Goal: Information Seeking & Learning: Learn about a topic

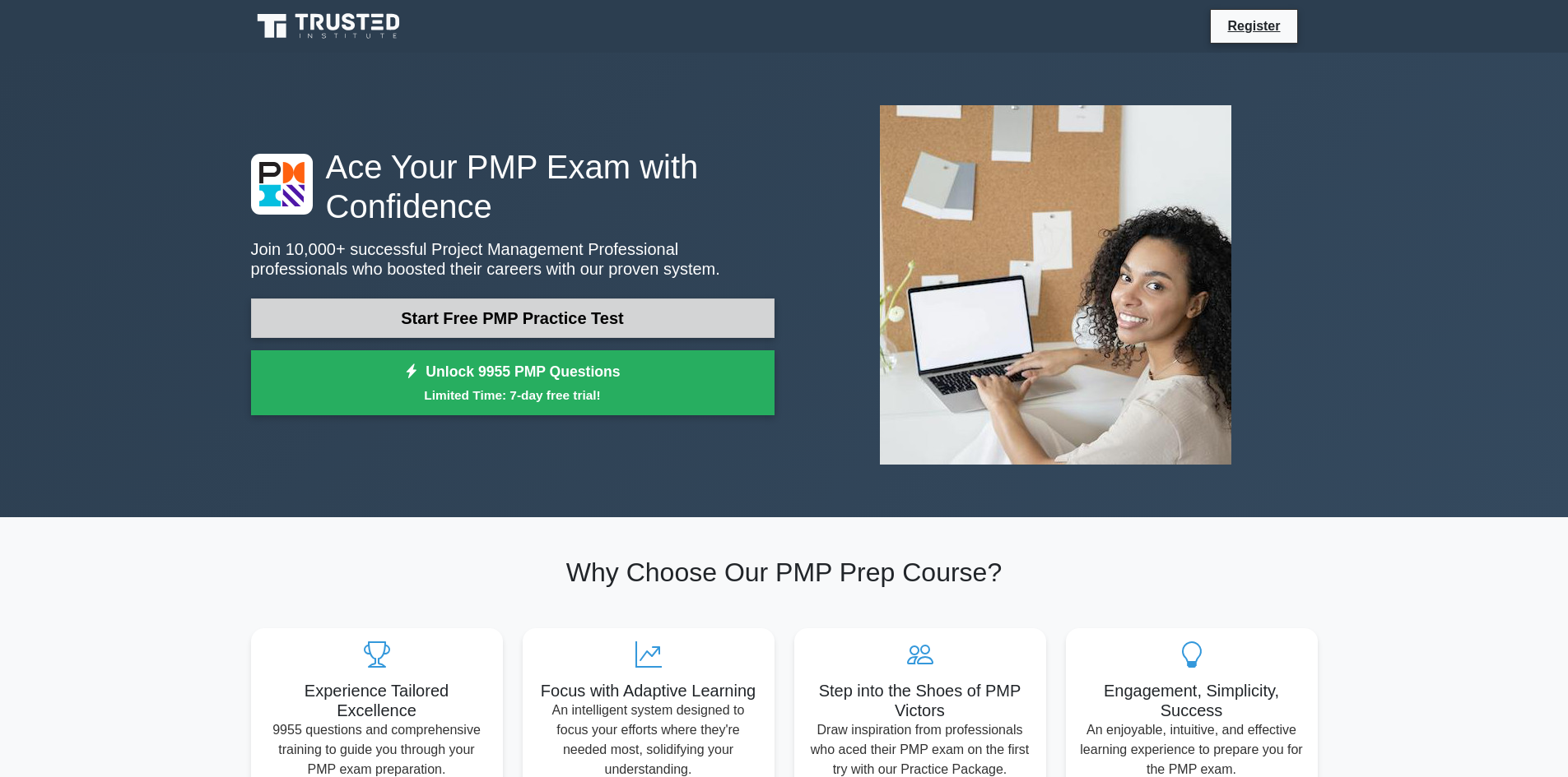
click at [430, 323] on link "Start Free PMP Practice Test" at bounding box center [513, 318] width 524 height 39
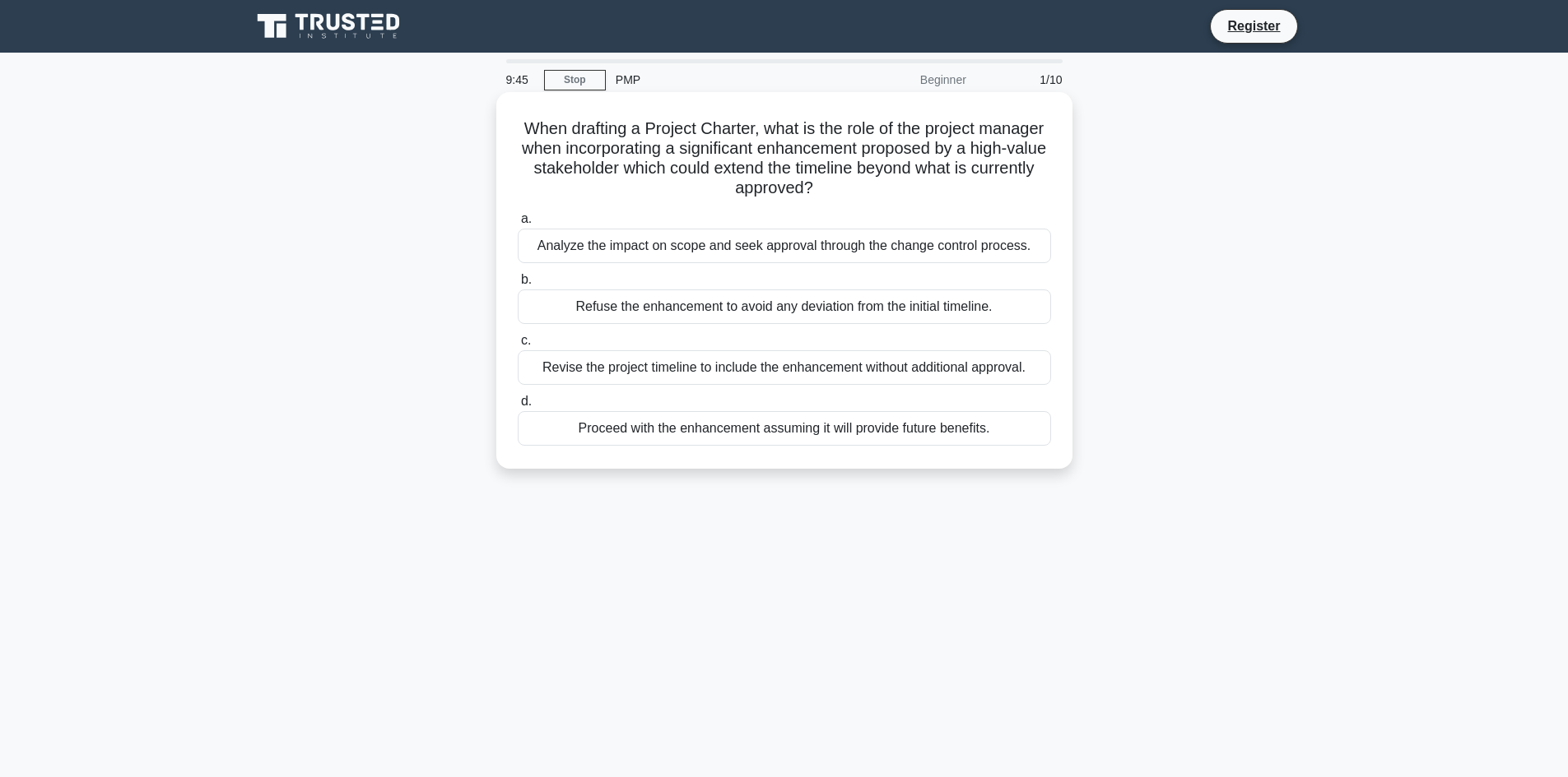
click at [643, 244] on div "Analyze the impact on scope and seek approval through the change control proces…" at bounding box center [784, 245] width 533 height 34
click at [517, 225] on input "a. Analyze the impact on scope and seek approval through the change control pro…" at bounding box center [517, 219] width 0 height 10
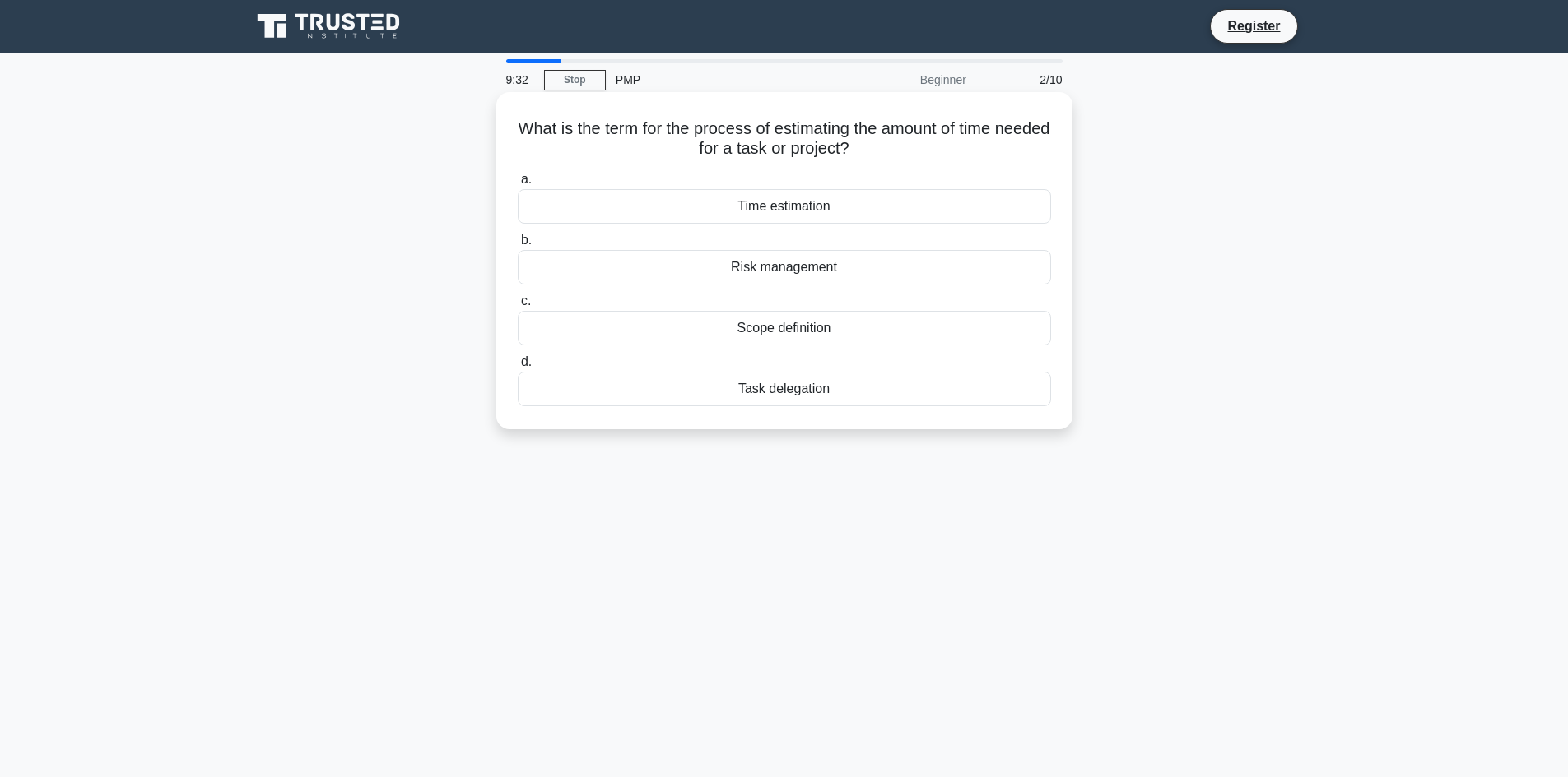
click at [791, 324] on div "Scope definition" at bounding box center [784, 327] width 533 height 34
click at [517, 307] on input "c. Scope definition" at bounding box center [517, 301] width 0 height 10
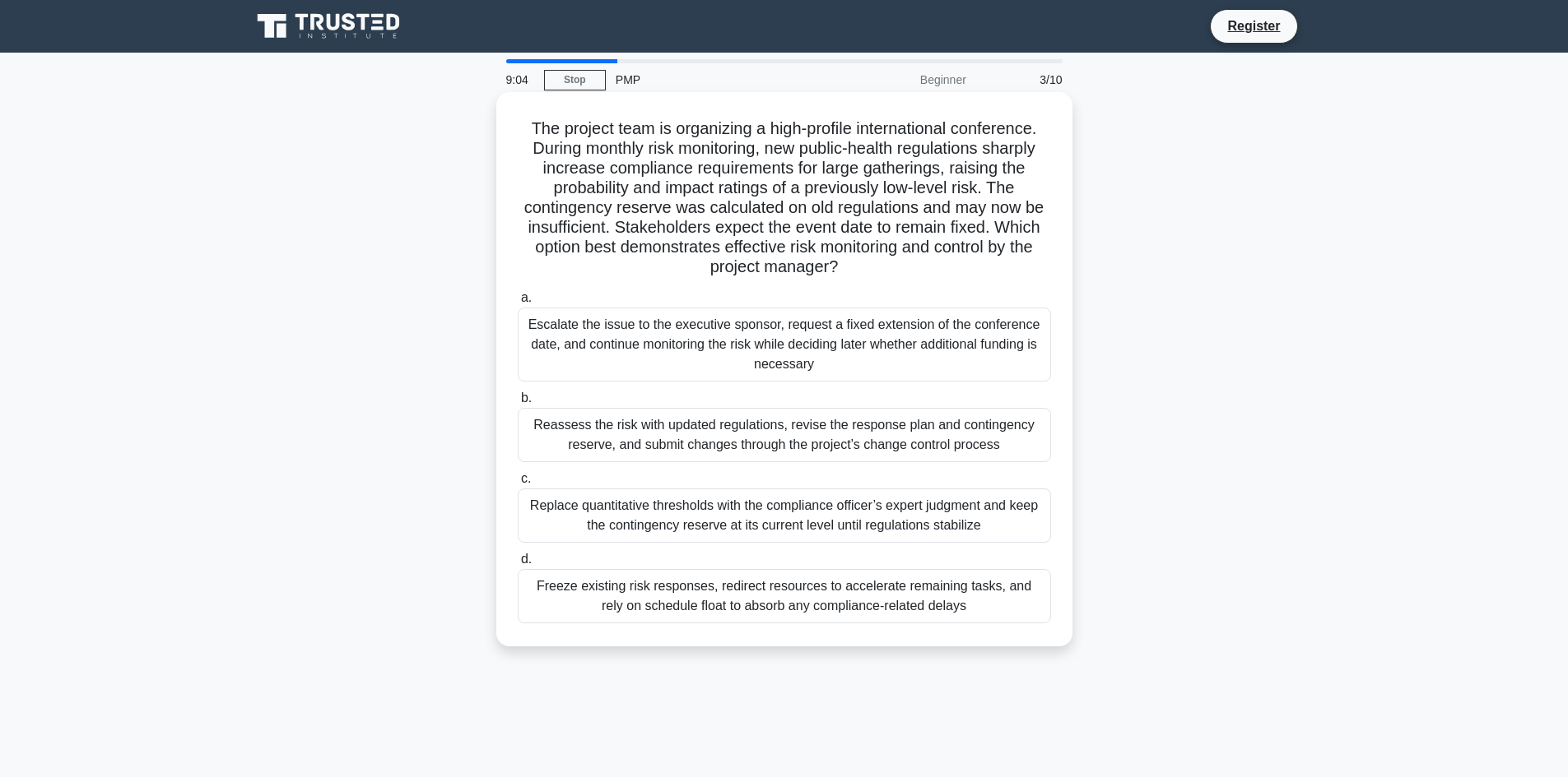
click at [671, 438] on div "Reassess the risk with updated regulations, revise the response plan and contin…" at bounding box center [784, 435] width 533 height 54
click at [517, 404] on input "b. Reassess the risk with updated regulations, revise the response plan and con…" at bounding box center [517, 398] width 0 height 10
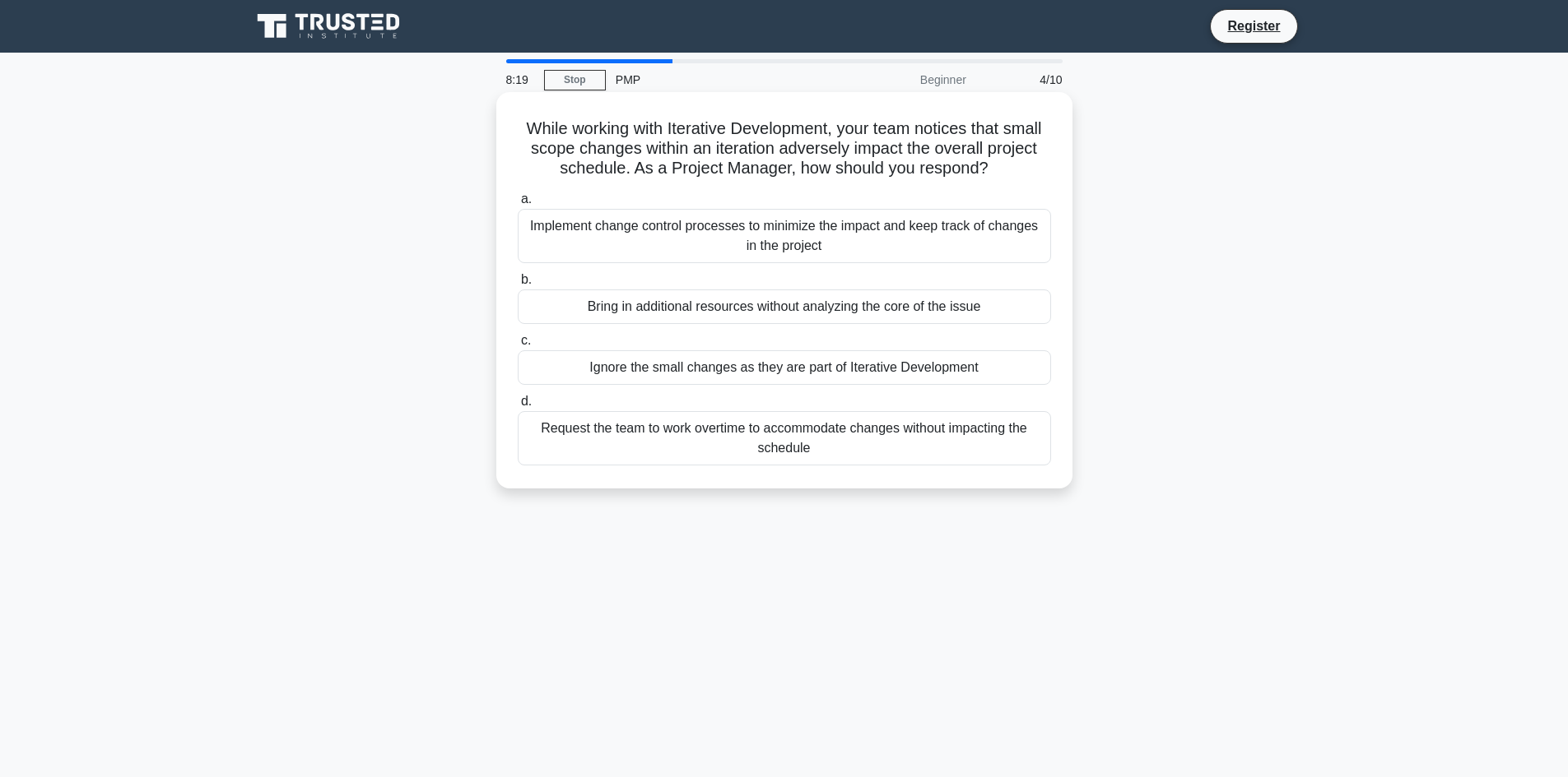
click at [585, 449] on div "Request the team to work overtime to accommodate changes without impacting the …" at bounding box center [784, 438] width 533 height 54
click at [517, 407] on input "d. Request the team to work overtime to accommodate changes without impacting t…" at bounding box center [517, 402] width 0 height 10
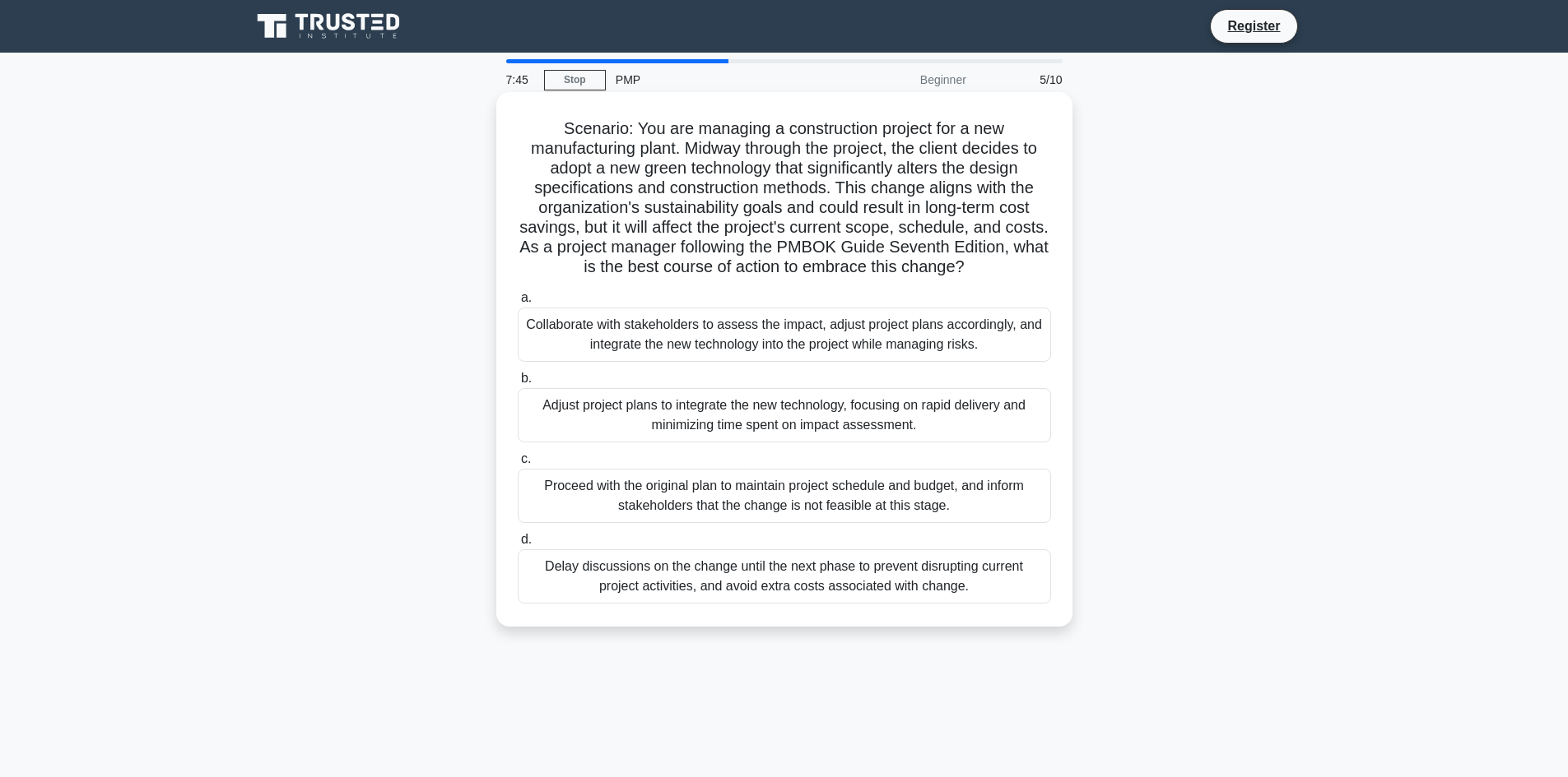
click at [604, 316] on div "Collaborate with stakeholders to assess the impact, adjust project plans accord…" at bounding box center [784, 335] width 533 height 54
click at [517, 304] on input "a. Collaborate with stakeholders to assess the impact, adjust project plans acc…" at bounding box center [517, 298] width 0 height 10
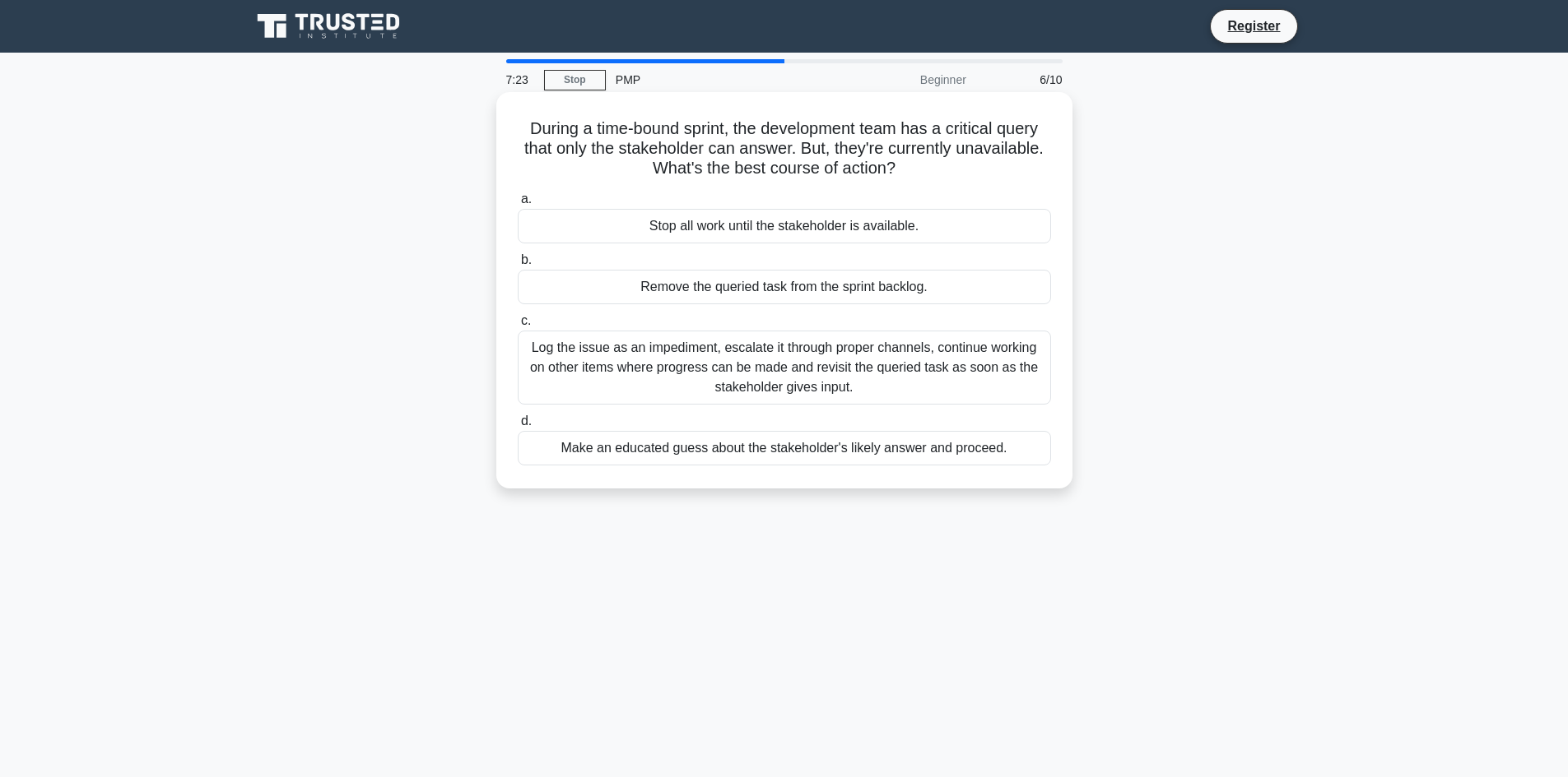
click at [617, 365] on div "Log the issue as an impediment, escalate it through proper channels, continue w…" at bounding box center [784, 368] width 533 height 74
click at [517, 326] on input "c. Log the issue as an impediment, escalate it through proper channels, continu…" at bounding box center [517, 321] width 0 height 10
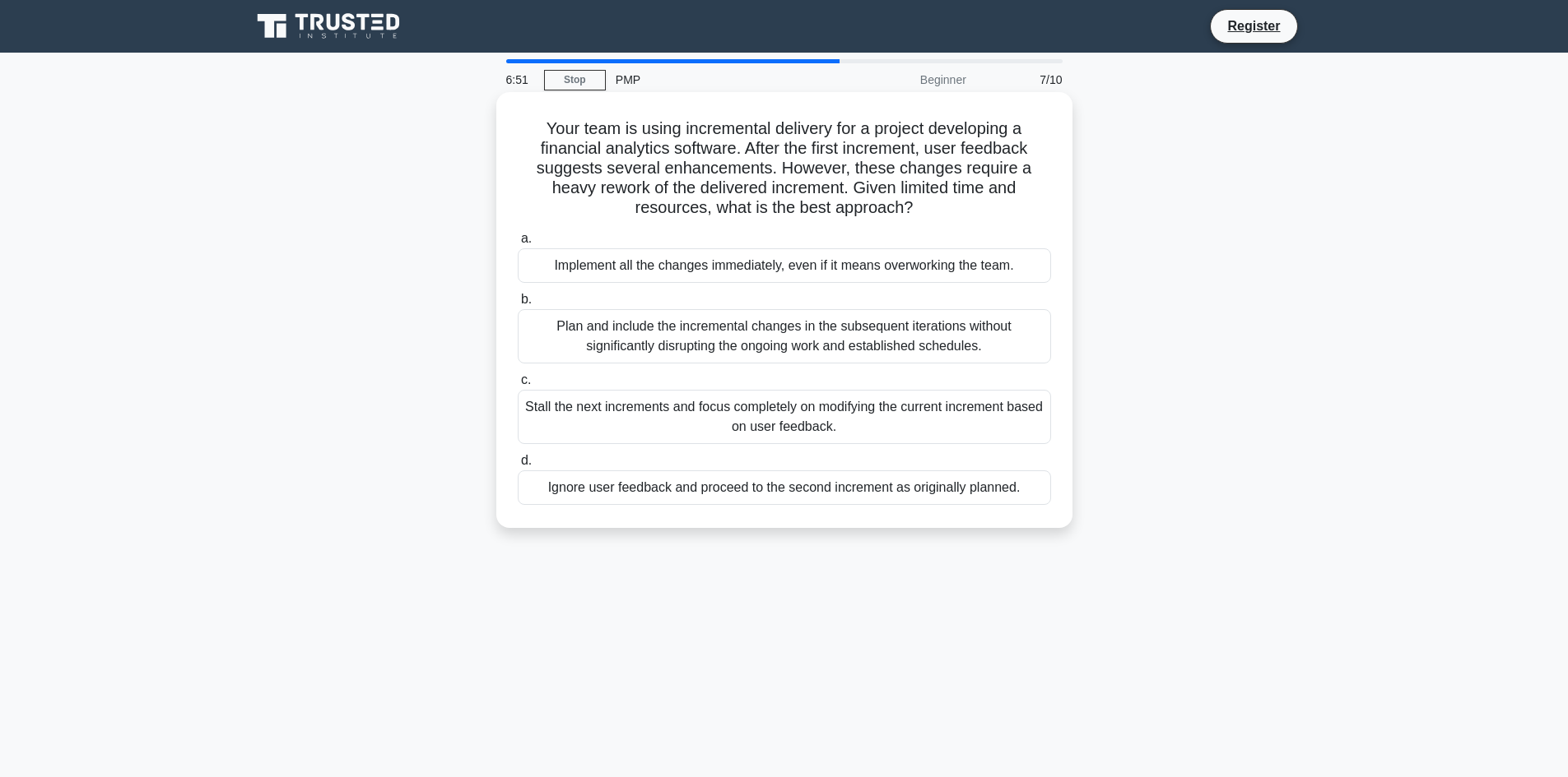
click at [628, 356] on div "Plan and include the incremental changes in the subsequent iterations without s…" at bounding box center [784, 336] width 533 height 54
click at [517, 305] on input "b. Plan and include the incremental changes in the subsequent iterations withou…" at bounding box center [517, 300] width 0 height 10
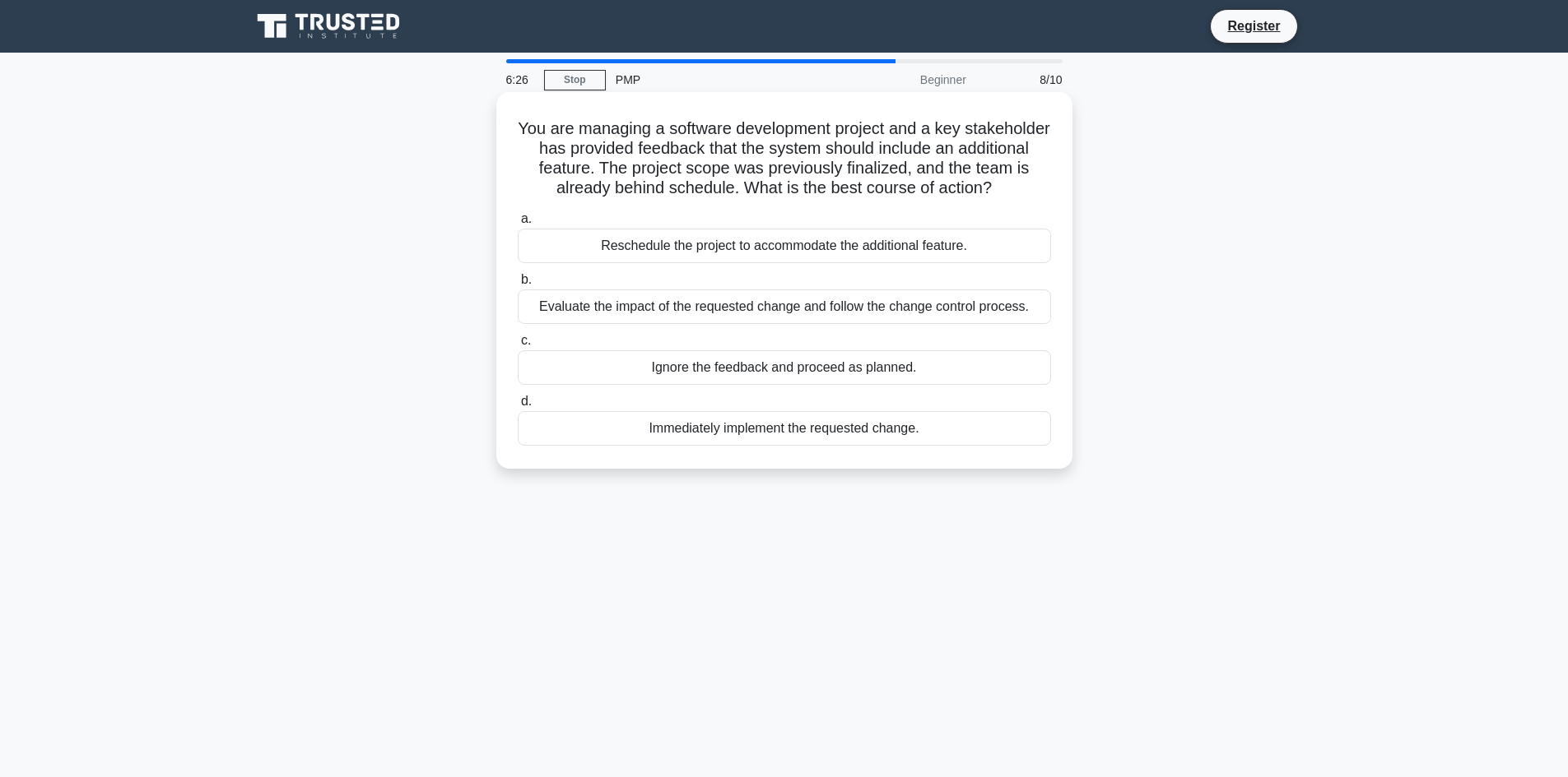
click at [622, 309] on div "Evaluate the impact of the requested change and follow the change control proce…" at bounding box center [784, 306] width 533 height 34
click at [517, 285] on input "b. Evaluate the impact of the requested change and follow the change control pr…" at bounding box center [517, 280] width 0 height 10
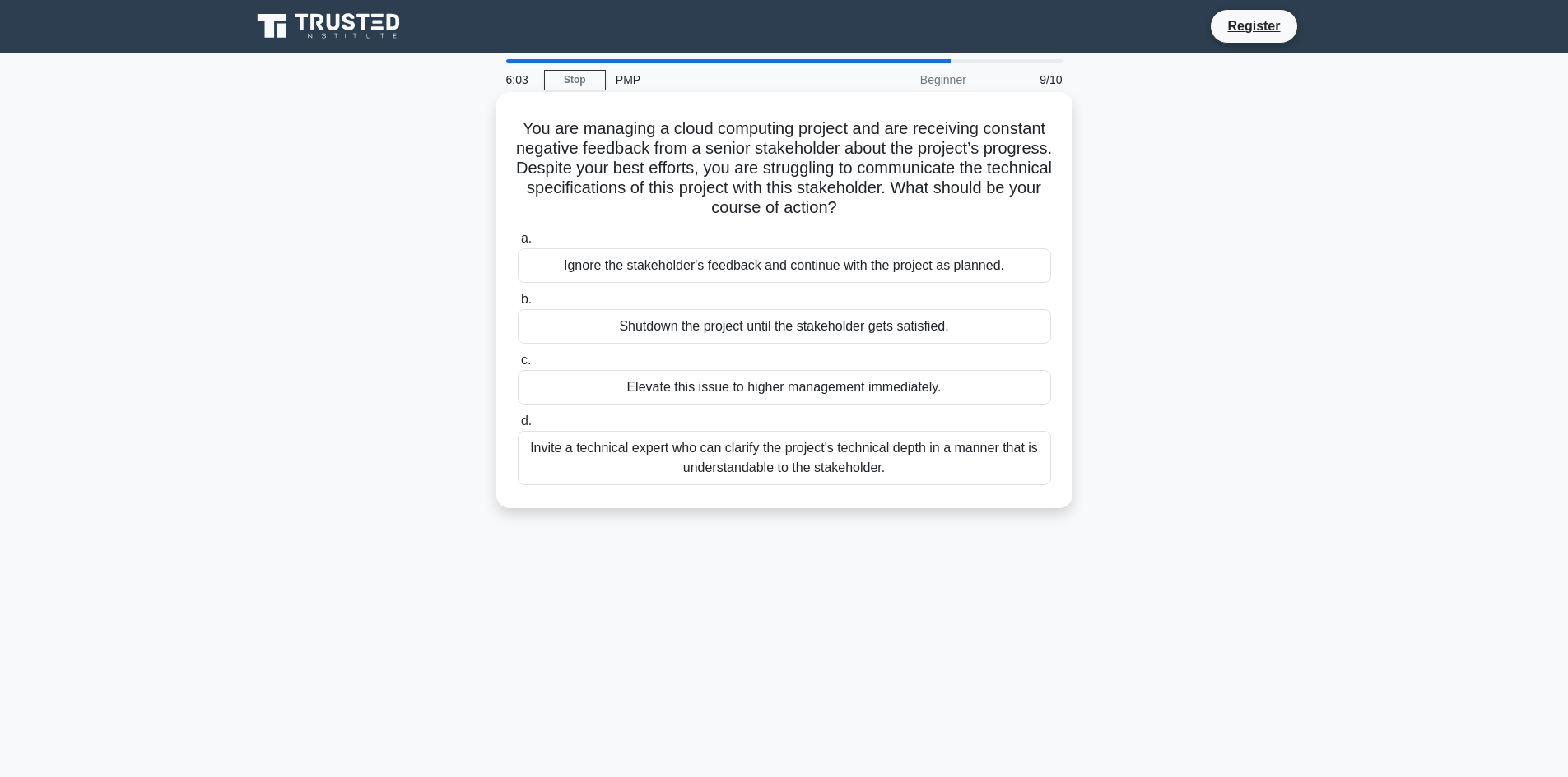
click at [625, 473] on div "Invite a technical expert who can clarify the project's technical depth in a ma…" at bounding box center [784, 458] width 533 height 54
click at [517, 427] on input "d. Invite a technical expert who can clarify the project's technical depth in a…" at bounding box center [517, 422] width 0 height 10
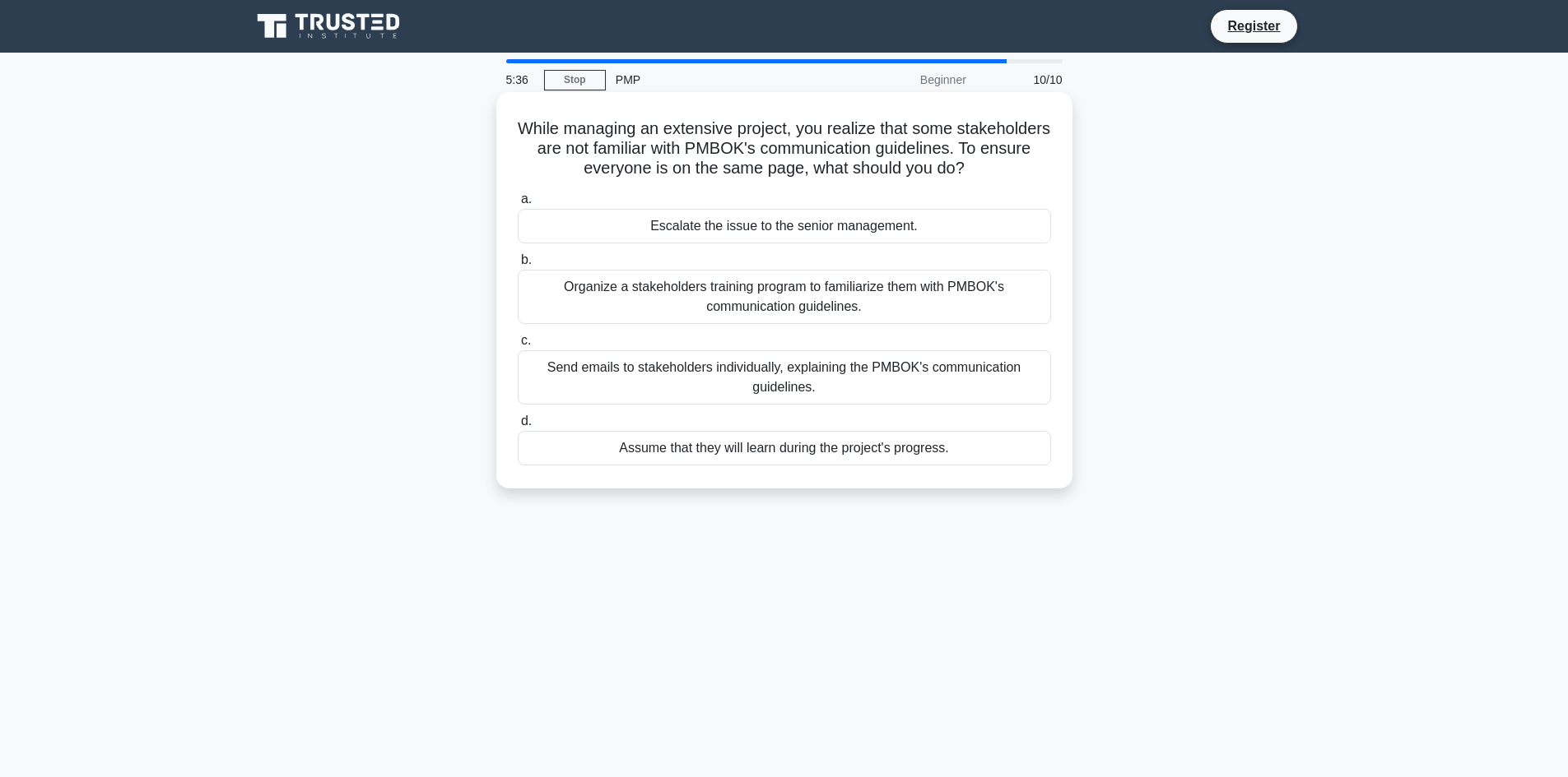
click at [698, 370] on div "Send emails to stakeholders individually, explaining the PMBOK's communication …" at bounding box center [784, 377] width 533 height 54
click at [517, 346] on input "c. Send emails to stakeholders individually, explaining the PMBOK's communicati…" at bounding box center [517, 341] width 0 height 10
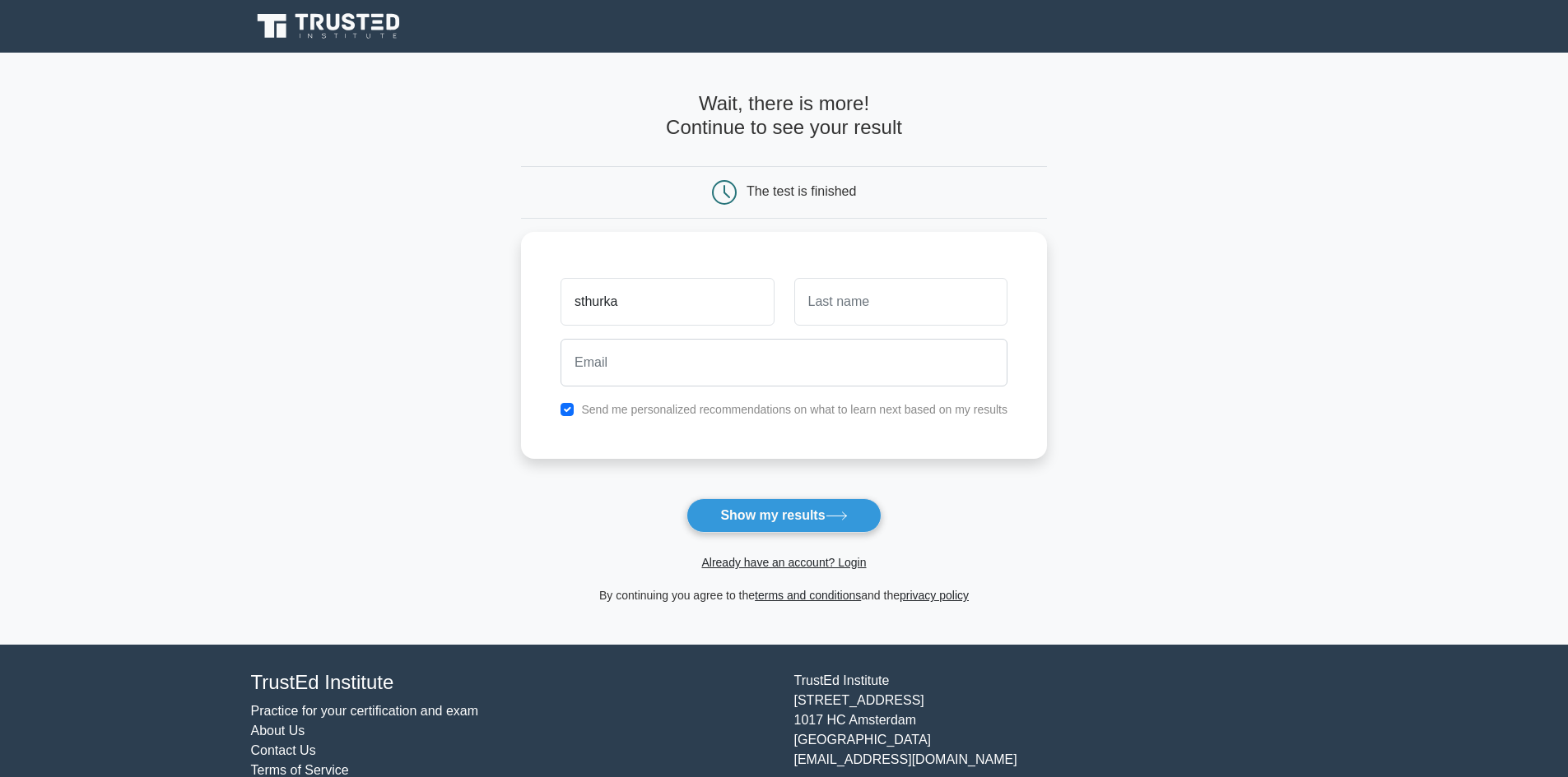
type input "sthurka"
type input "sankkj"
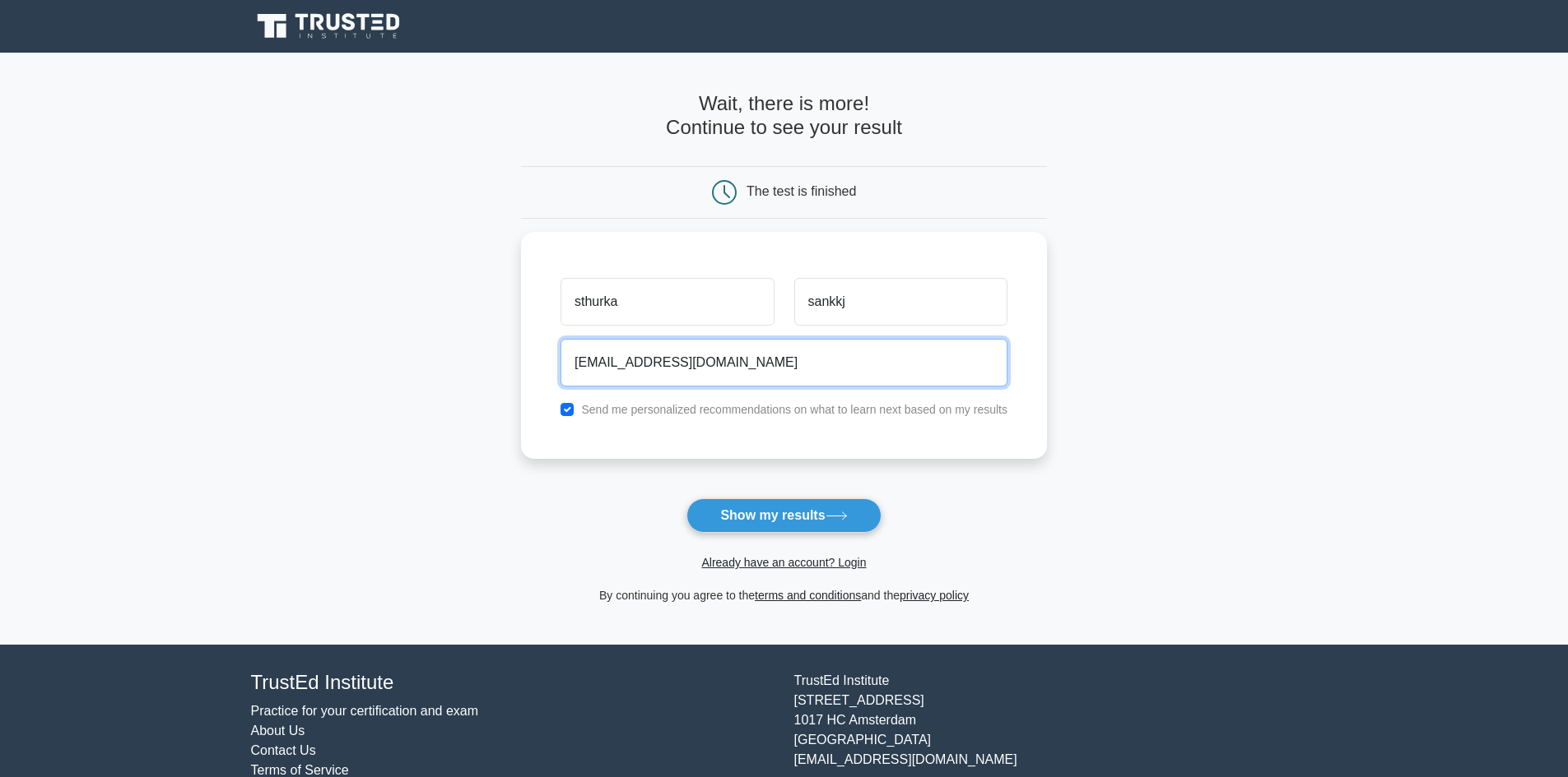
type input "sthurka@gmail.com"
click at [686, 499] on button "Show my results" at bounding box center [784, 515] width 194 height 34
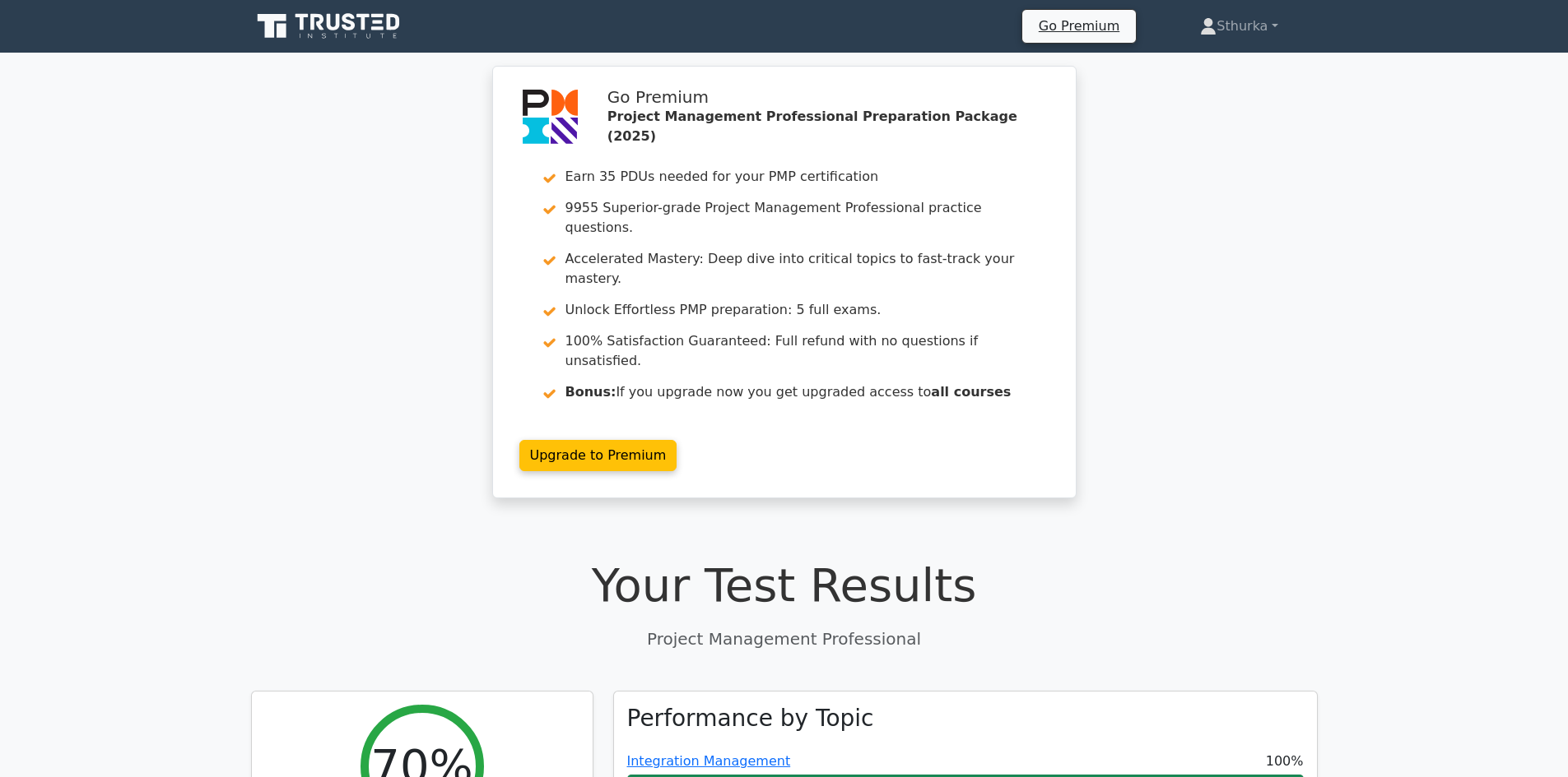
click at [450, 557] on h1 "Your Test Results" at bounding box center [784, 584] width 1066 height 55
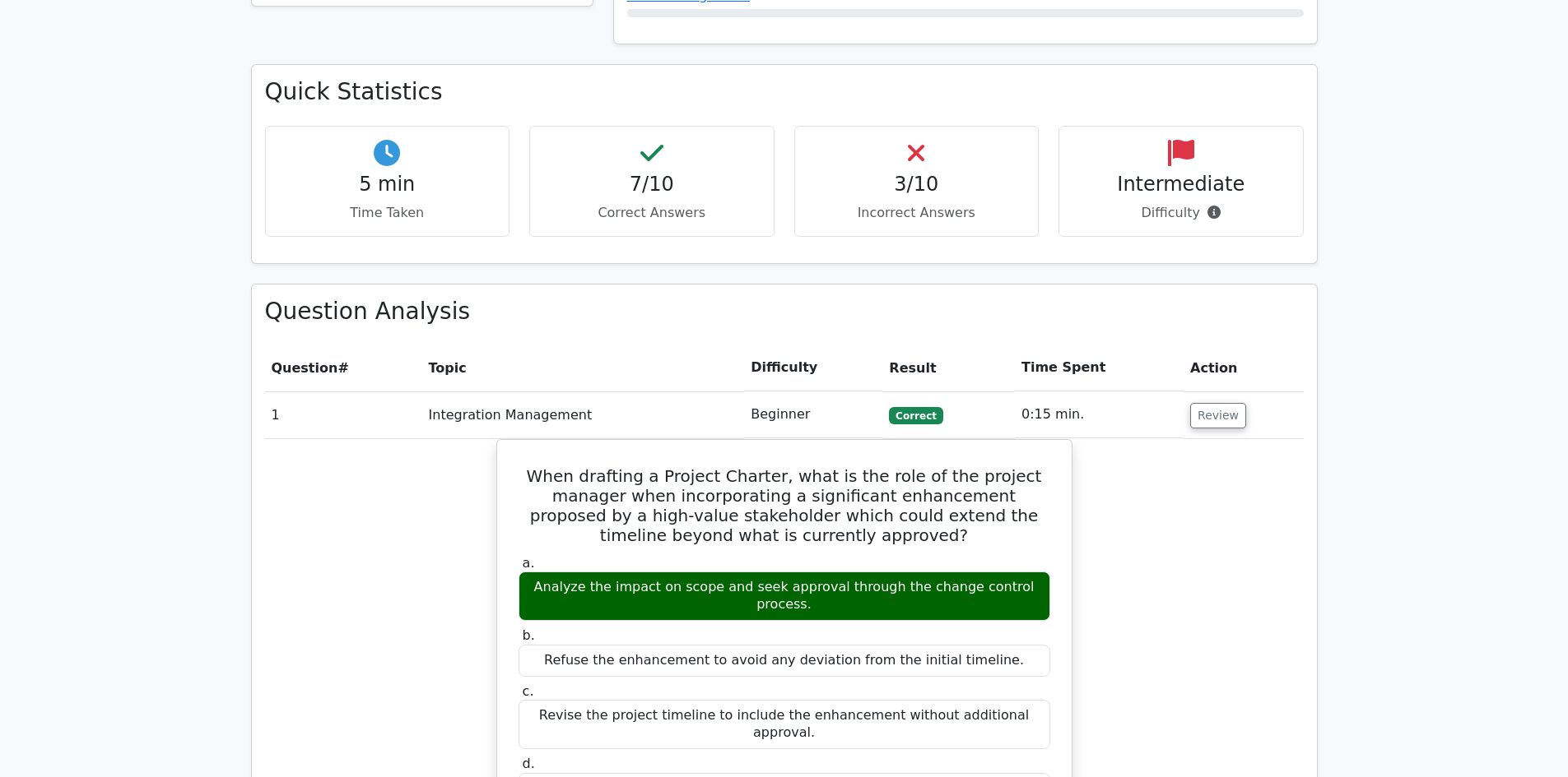
scroll to position [1020, 0]
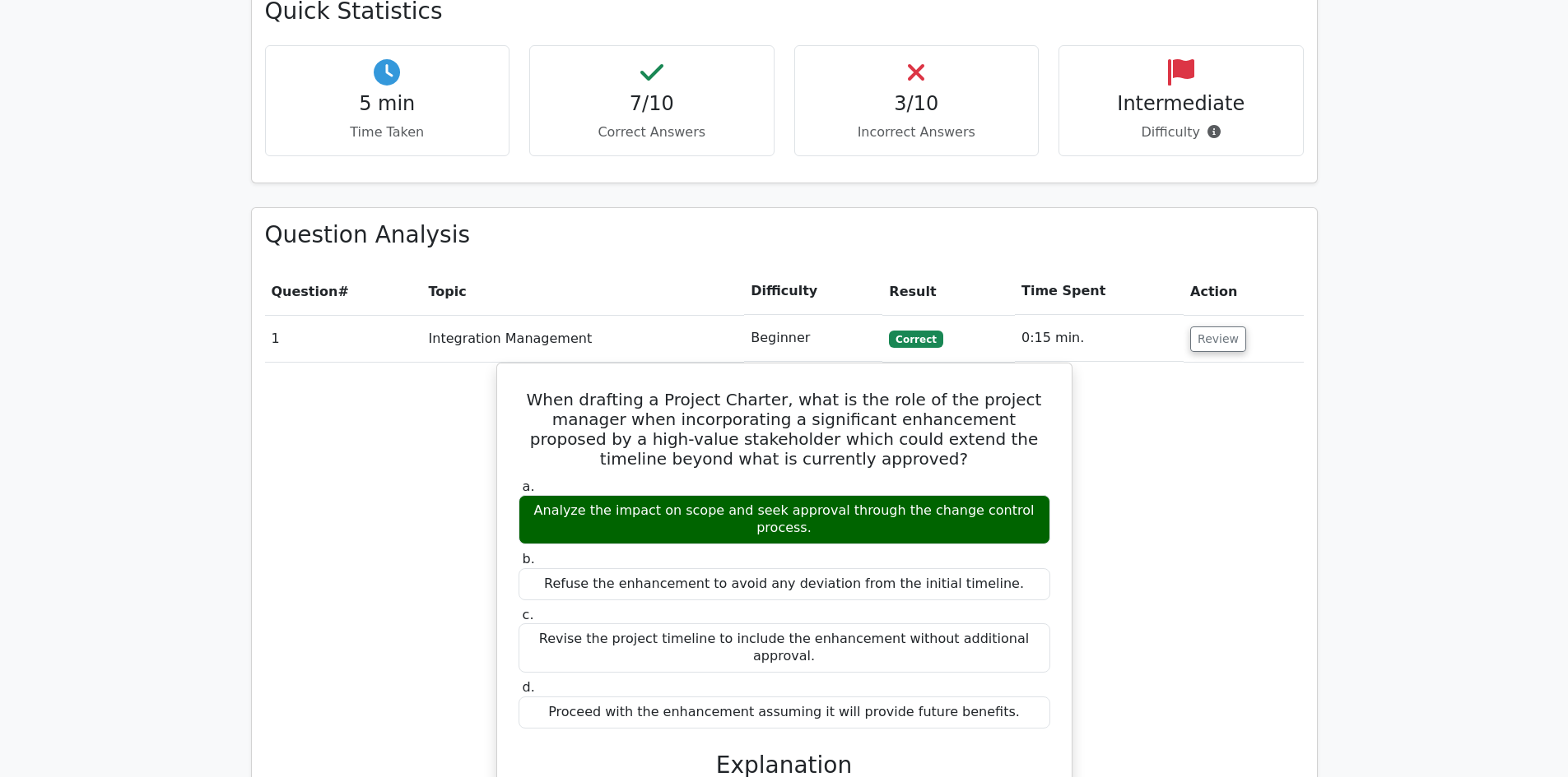
click at [909, 122] on p "Incorrect Answers" at bounding box center [917, 132] width 217 height 20
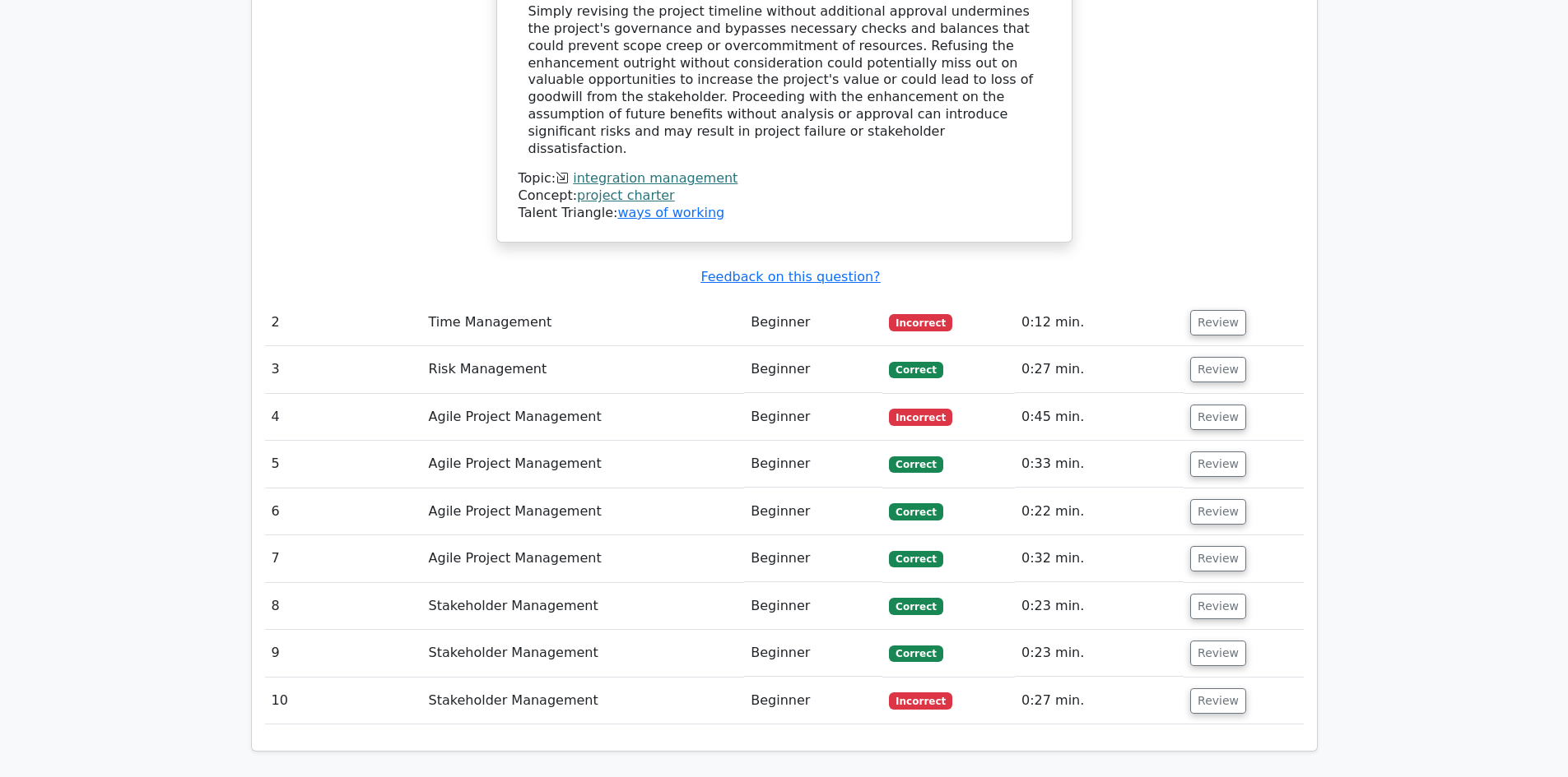
scroll to position [2007, 0]
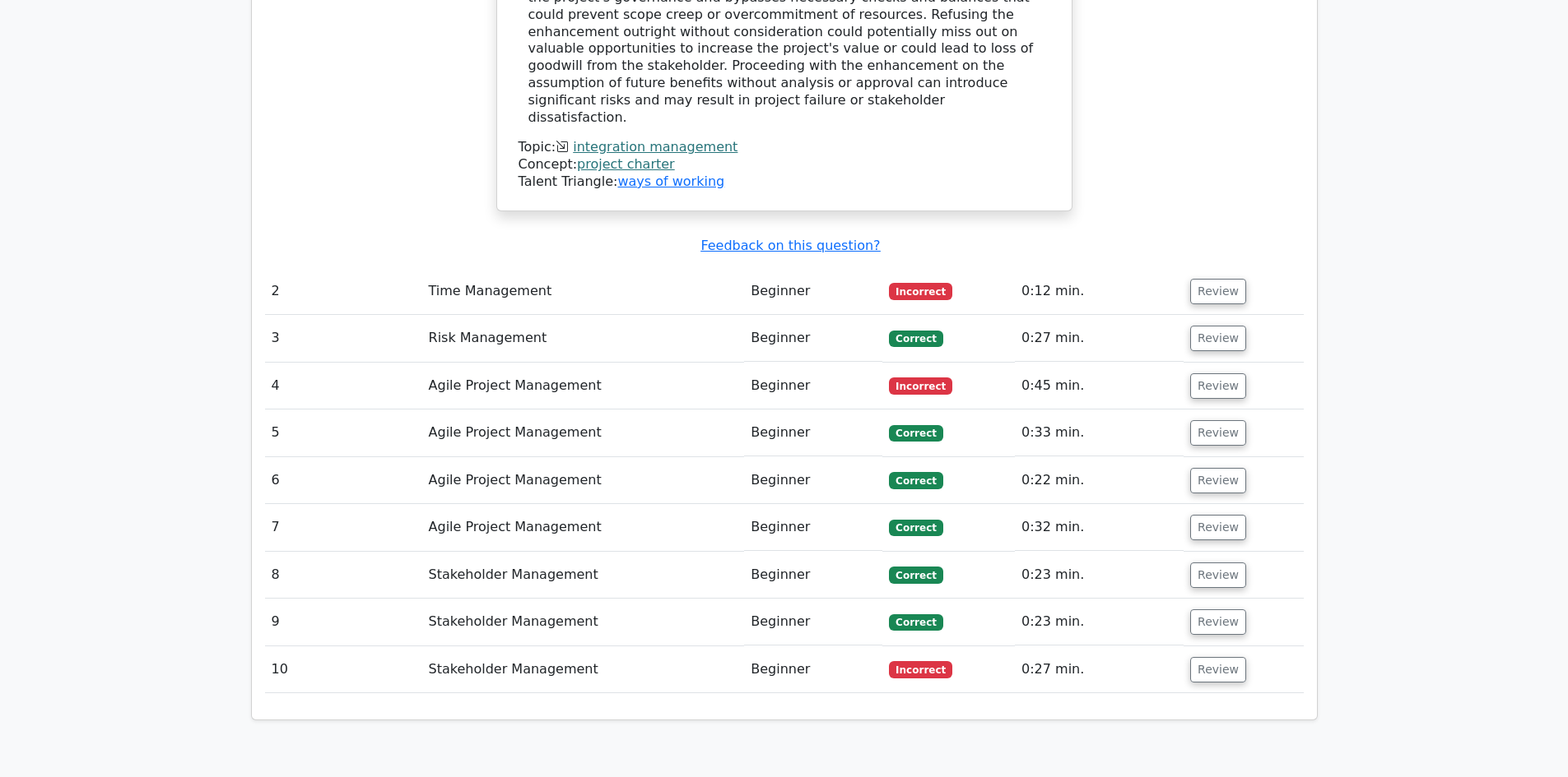
click at [473, 268] on td "Time Management" at bounding box center [583, 291] width 323 height 47
click at [1200, 279] on button "Review" at bounding box center [1218, 291] width 56 height 25
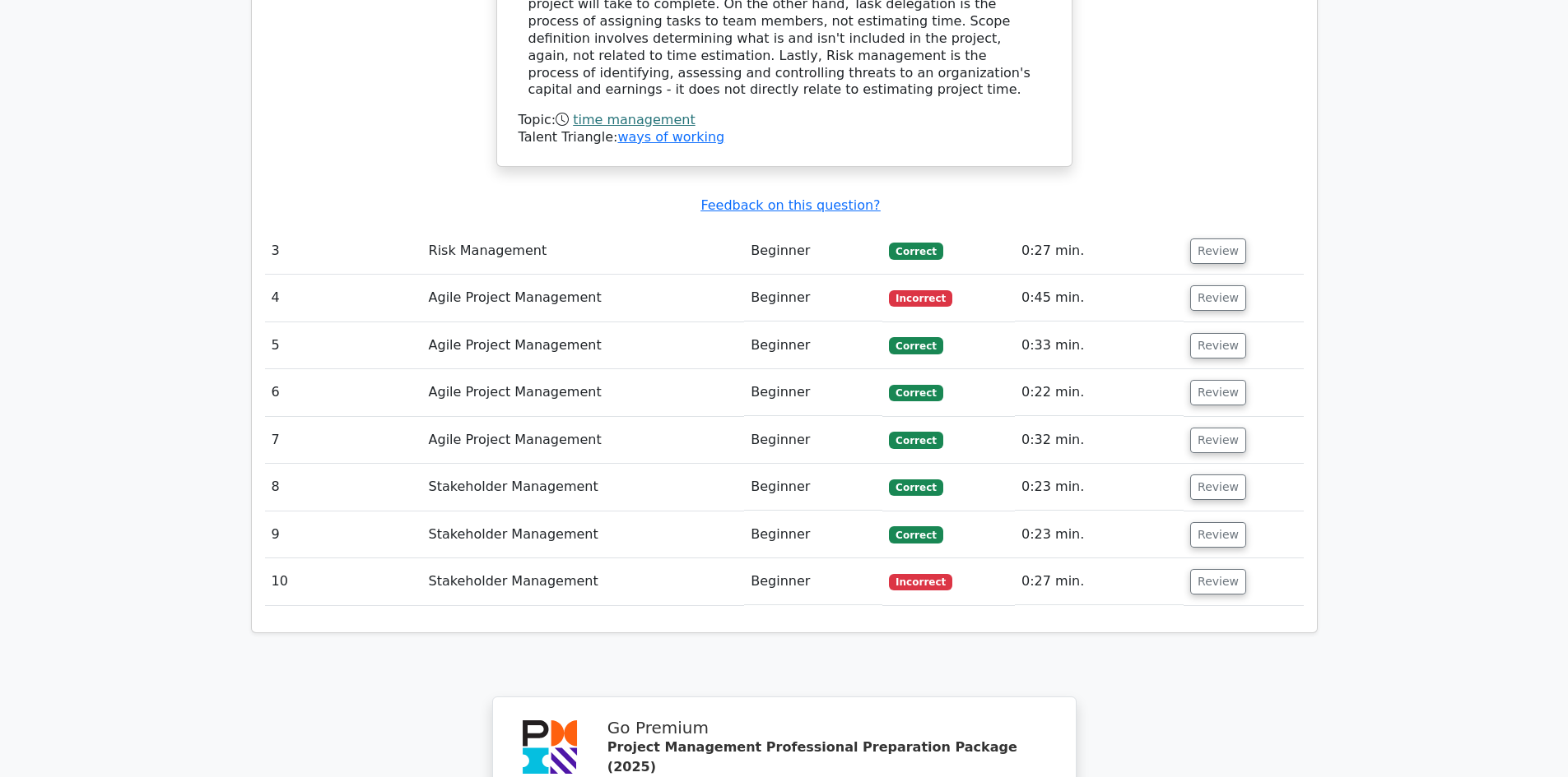
scroll to position [2731, 0]
click at [1206, 284] on button "Review" at bounding box center [1218, 296] width 56 height 25
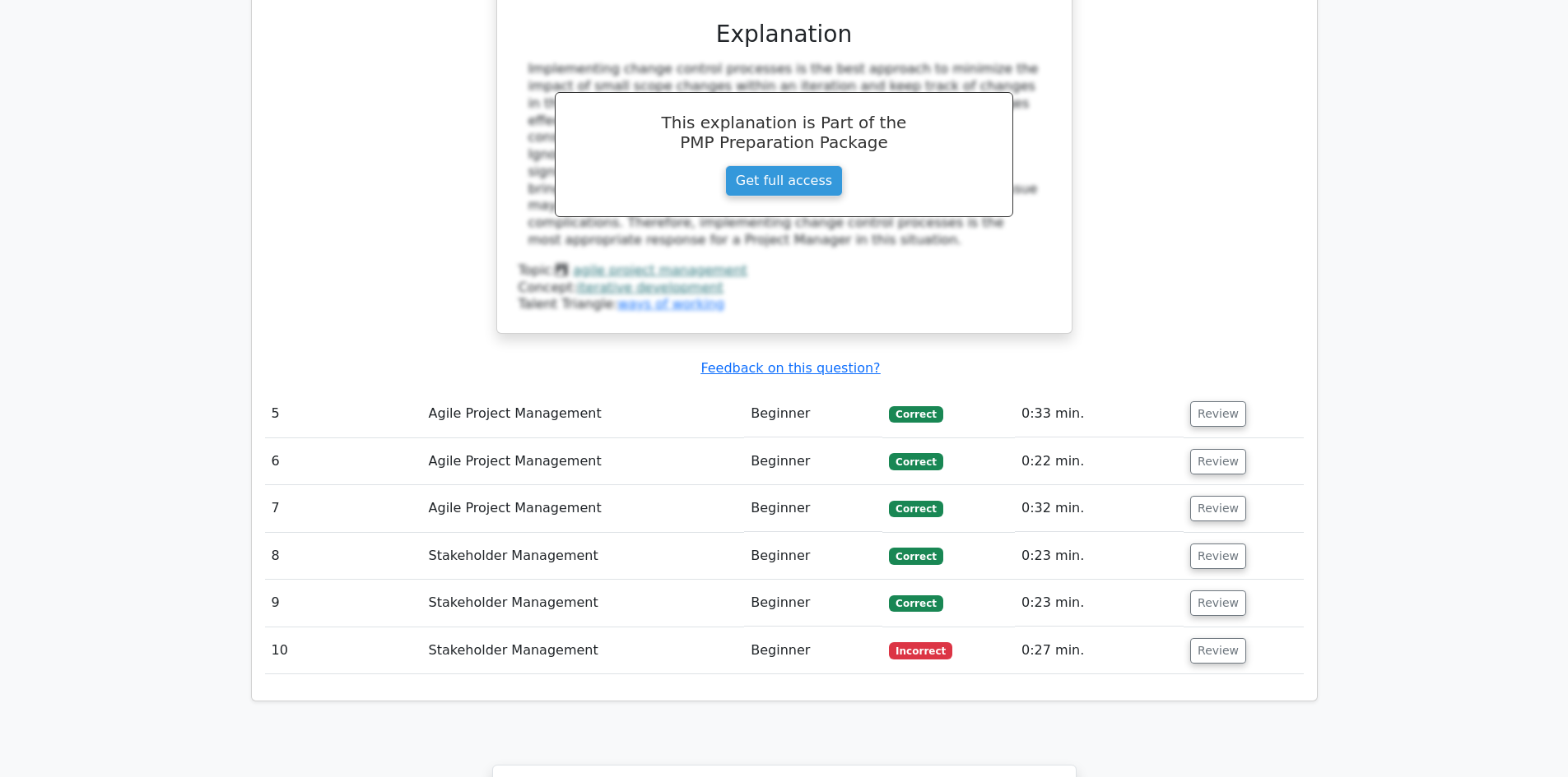
scroll to position [3422, 0]
click at [1200, 637] on button "Review" at bounding box center [1218, 649] width 56 height 25
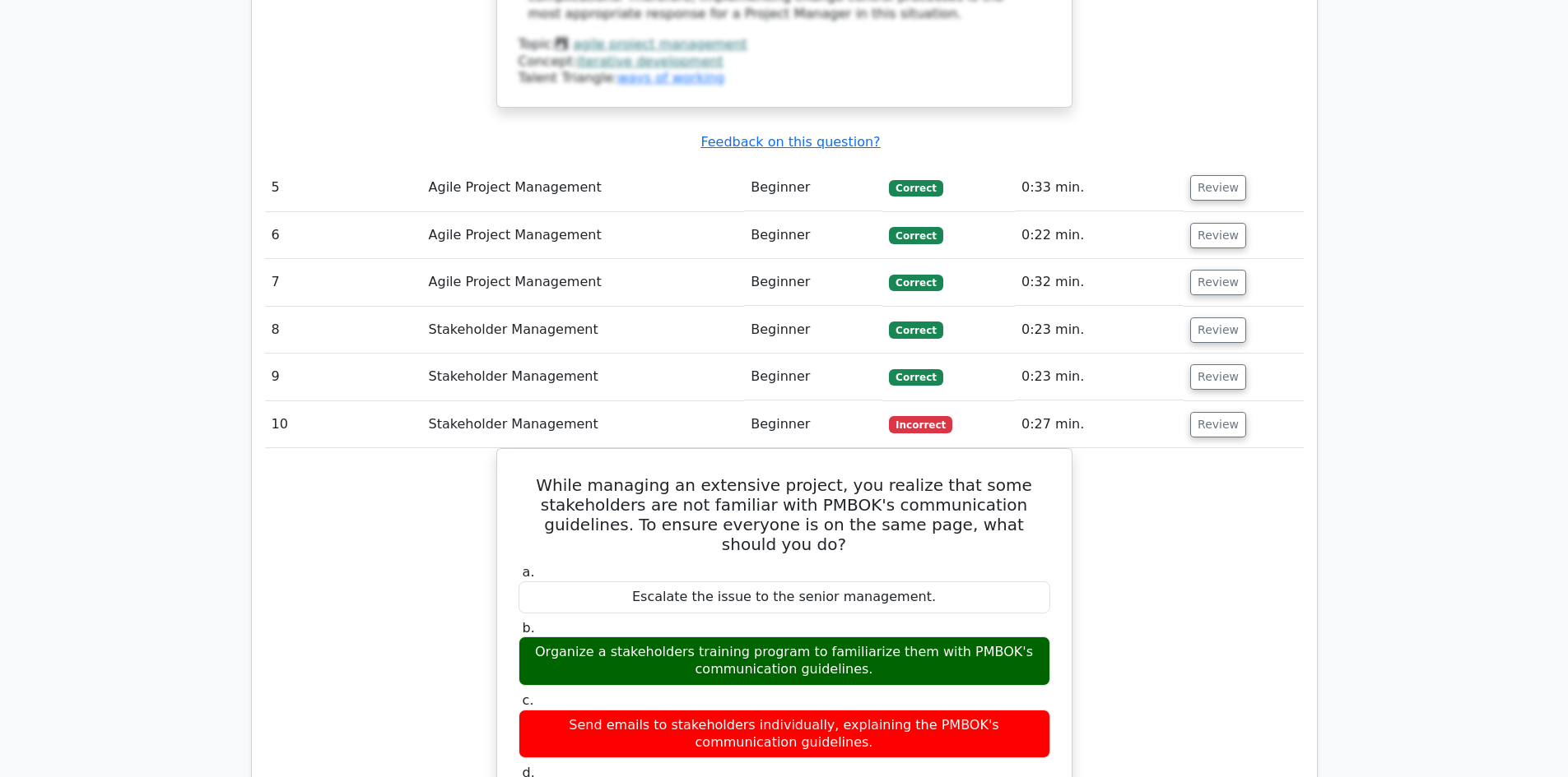
scroll to position [3652, 0]
